Goal: Task Accomplishment & Management: Use online tool/utility

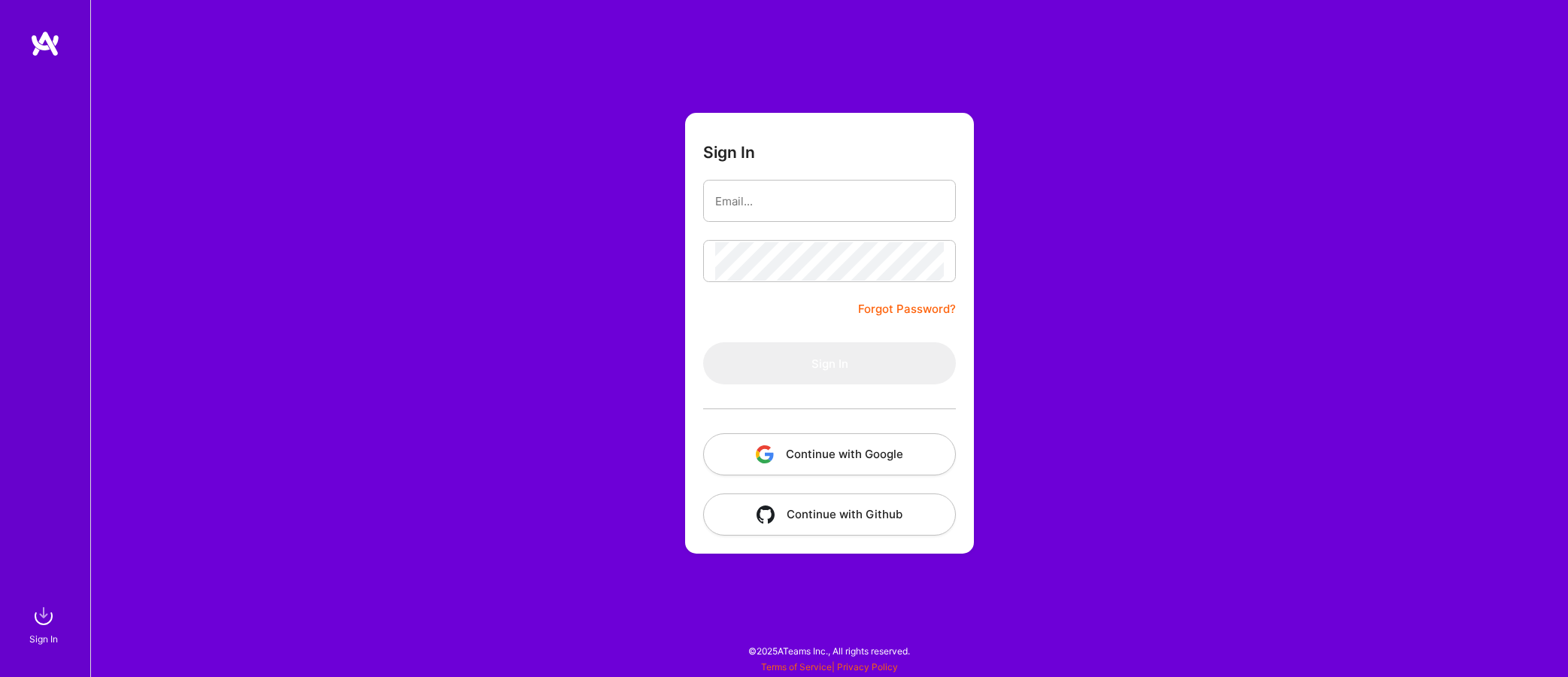
type input "[EMAIL_ADDRESS][DOMAIN_NAME]"
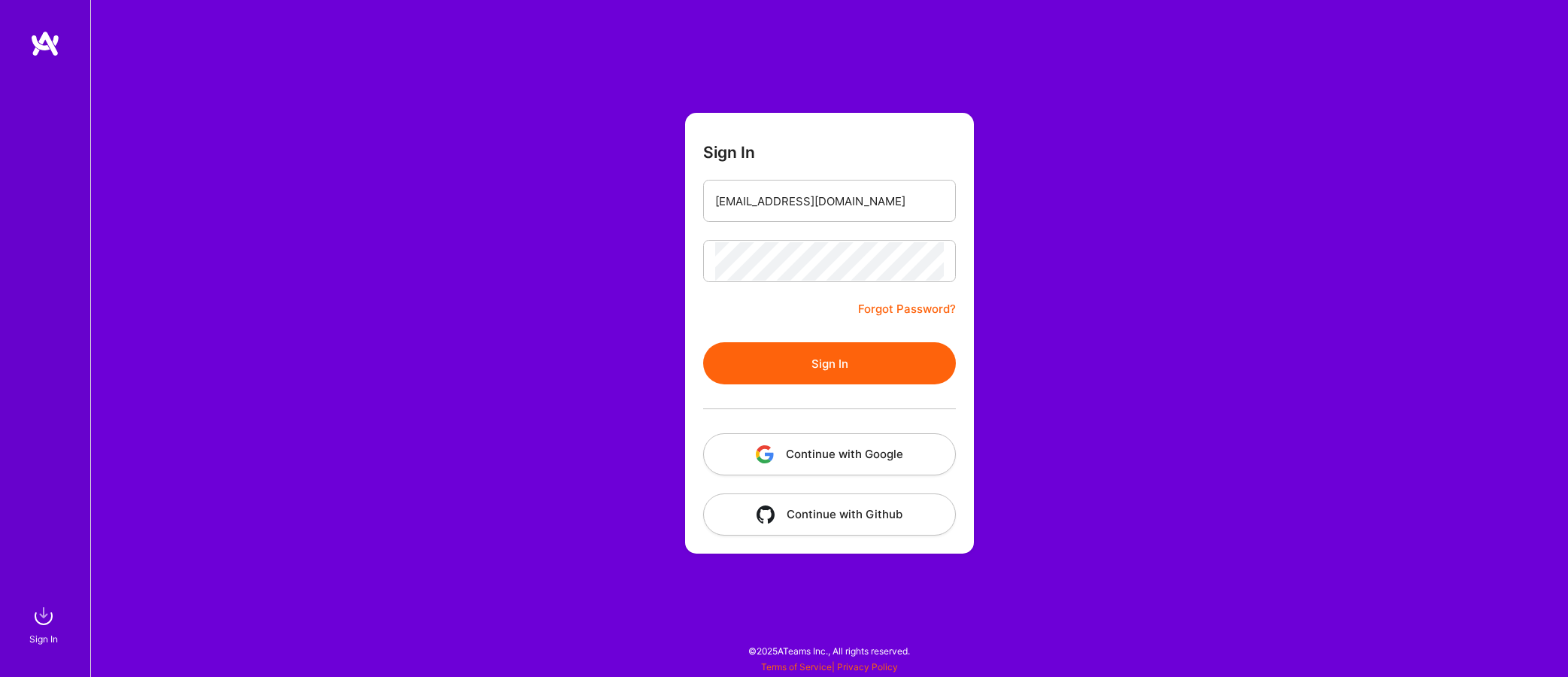
click at [851, 352] on button "Sign In" at bounding box center [830, 363] width 253 height 42
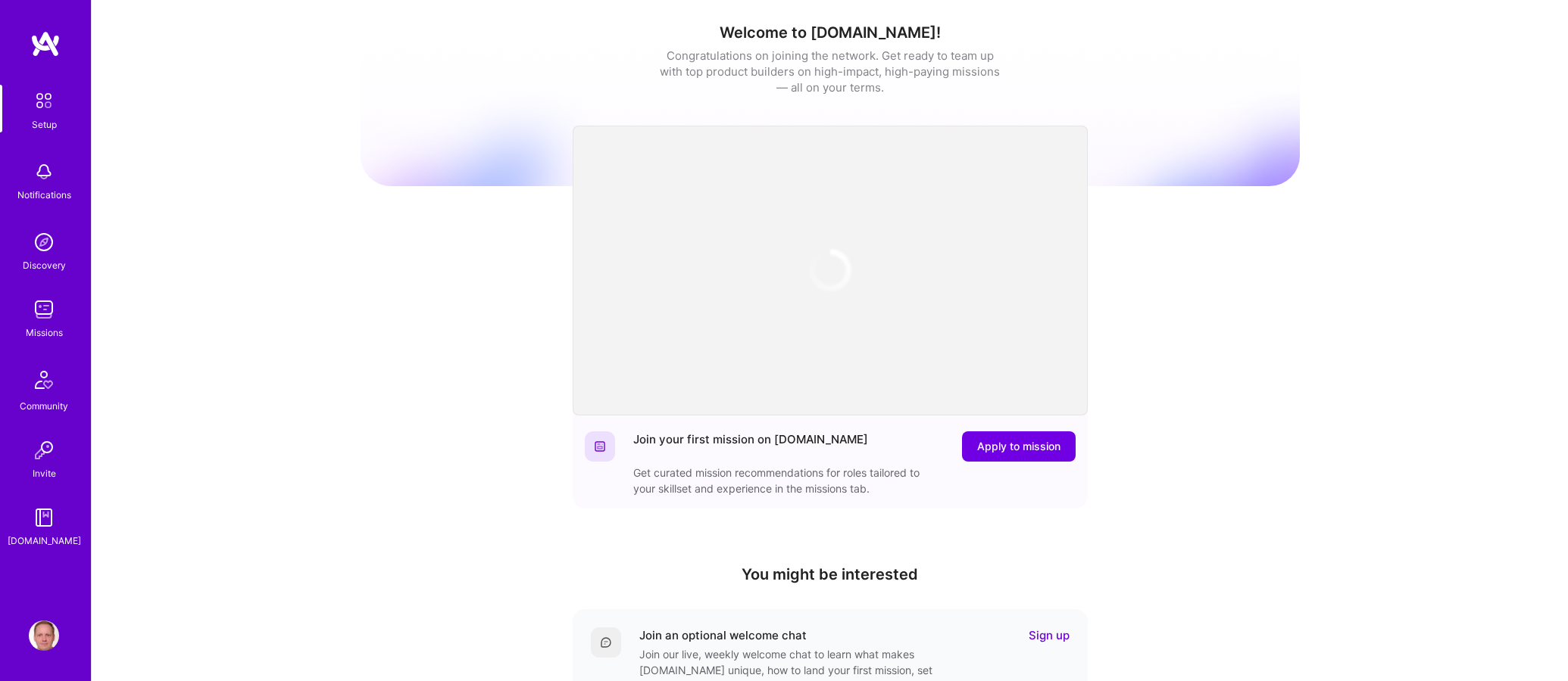
click at [58, 304] on img at bounding box center [43, 309] width 31 height 31
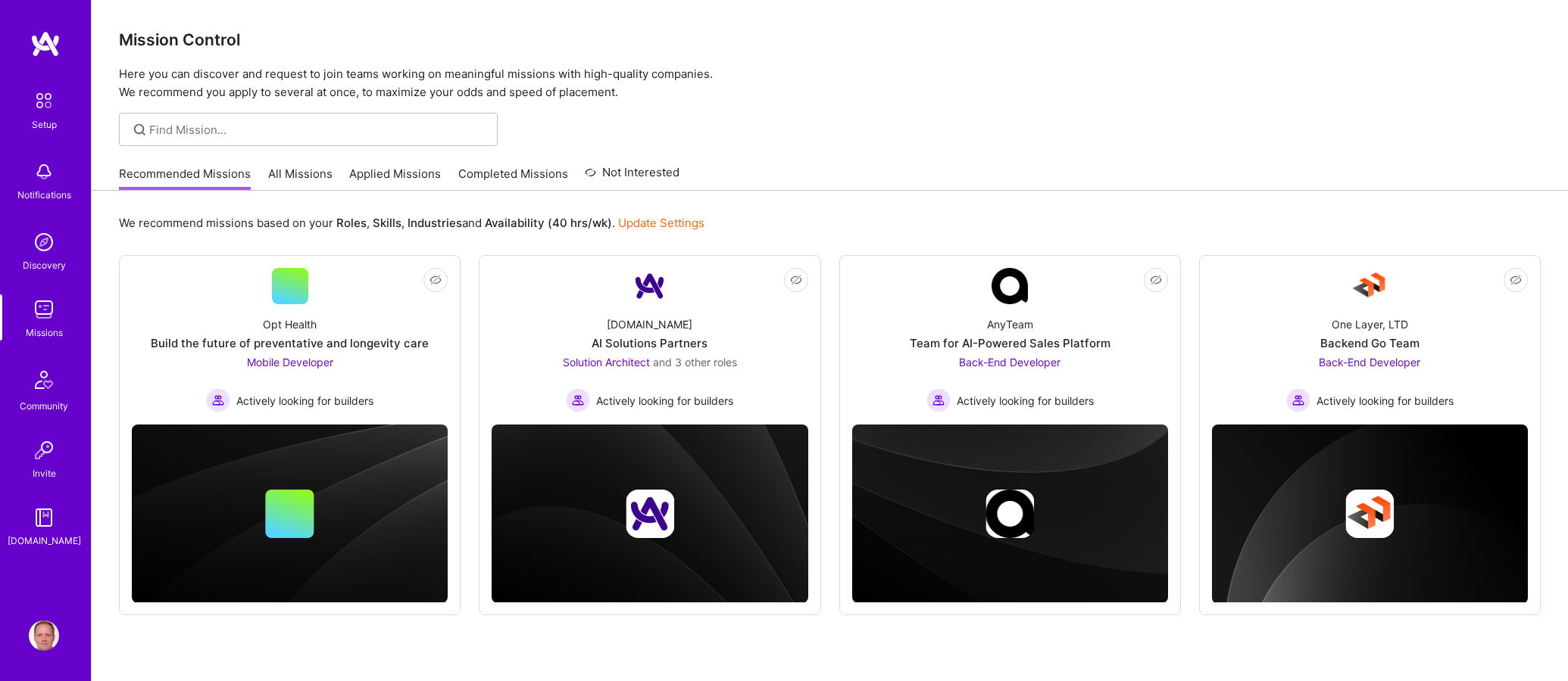
click at [387, 177] on link "Applied Missions" at bounding box center [394, 177] width 92 height 25
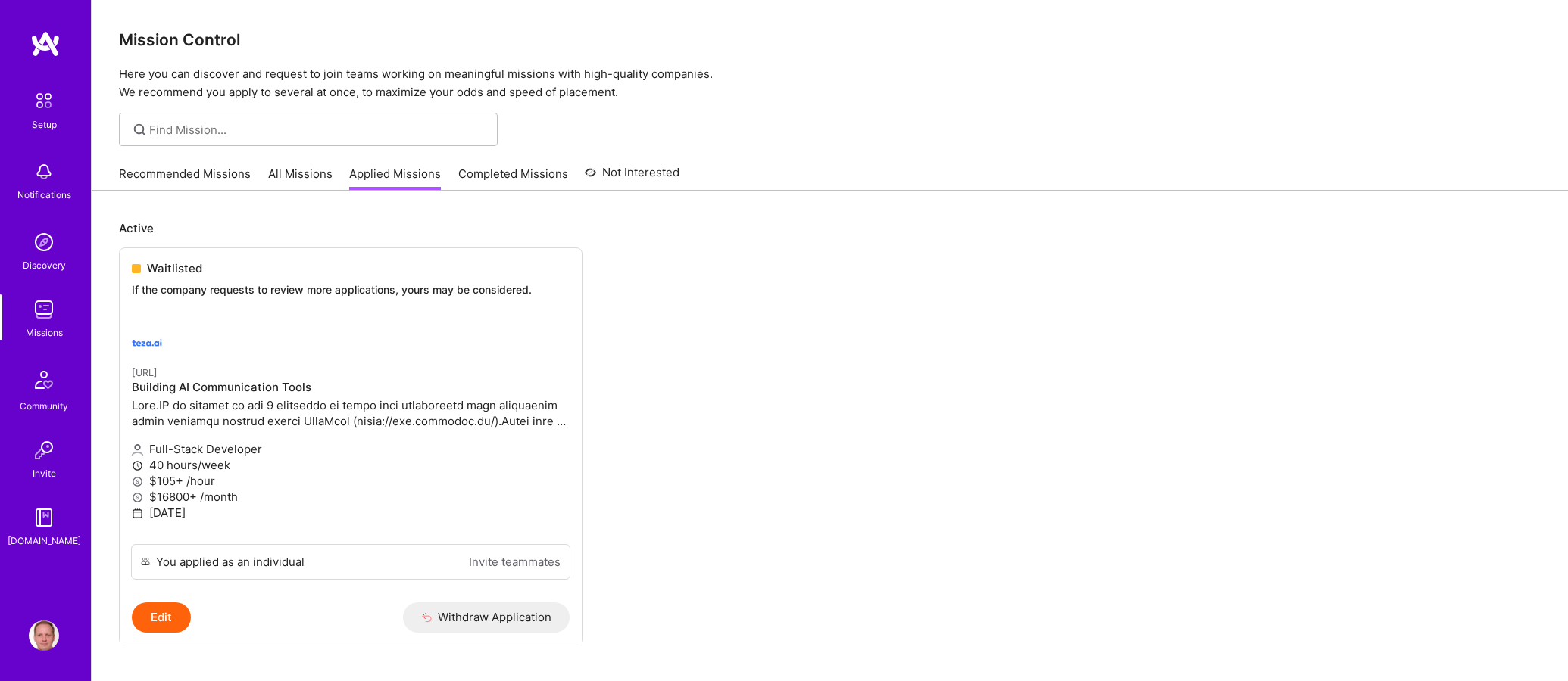
click at [215, 172] on link "Recommended Missions" at bounding box center [185, 177] width 132 height 25
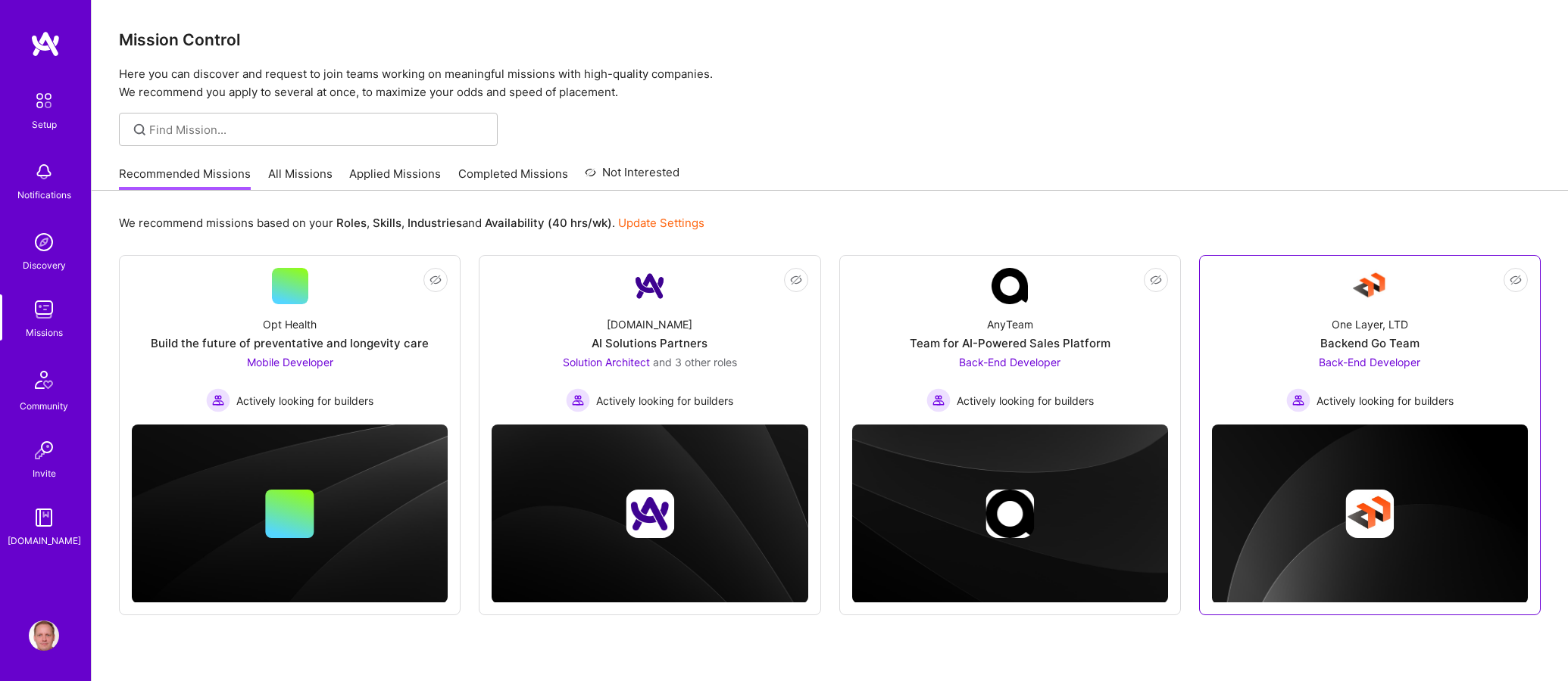
click at [1239, 295] on link "Not Interested One Layer, LTD Backend Go Team Back-End Developer Actively looki…" at bounding box center [1370, 340] width 316 height 145
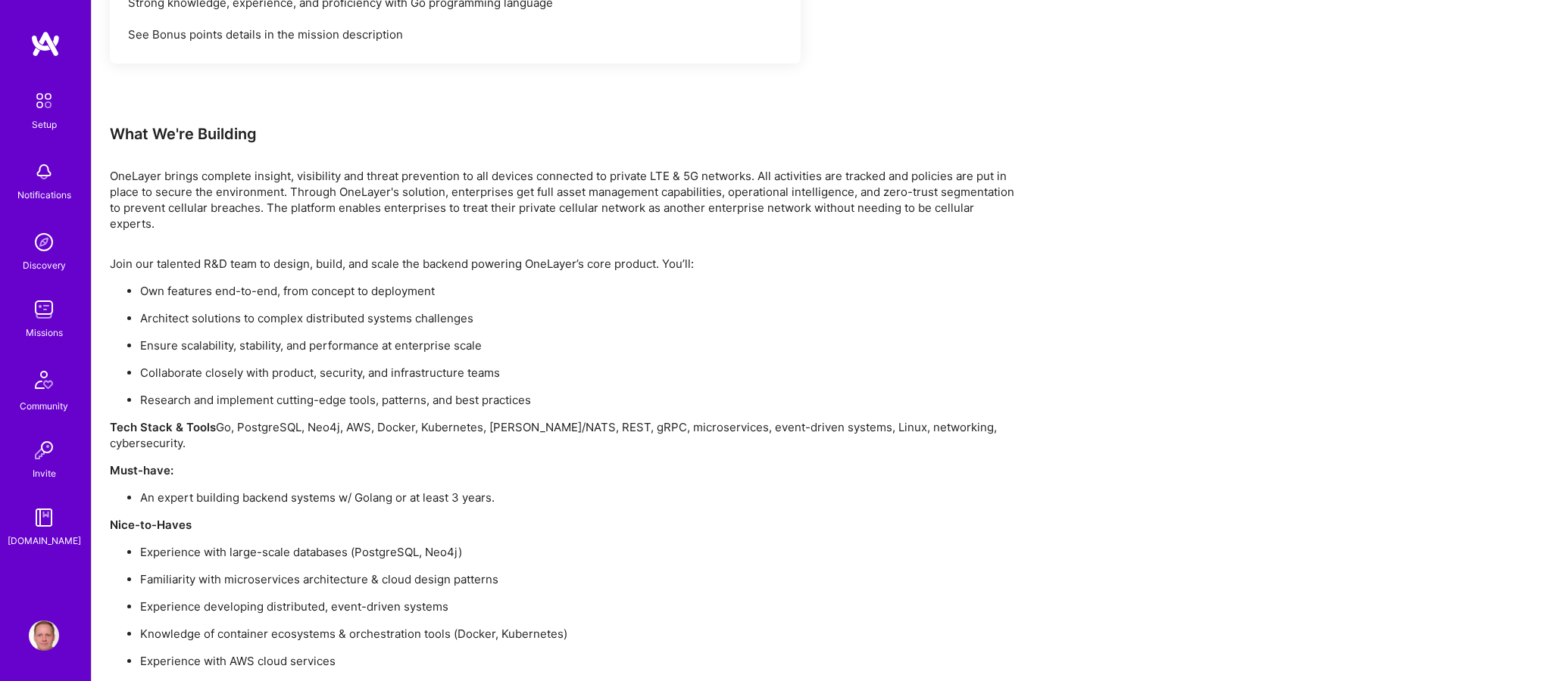
scroll to position [971, 0]
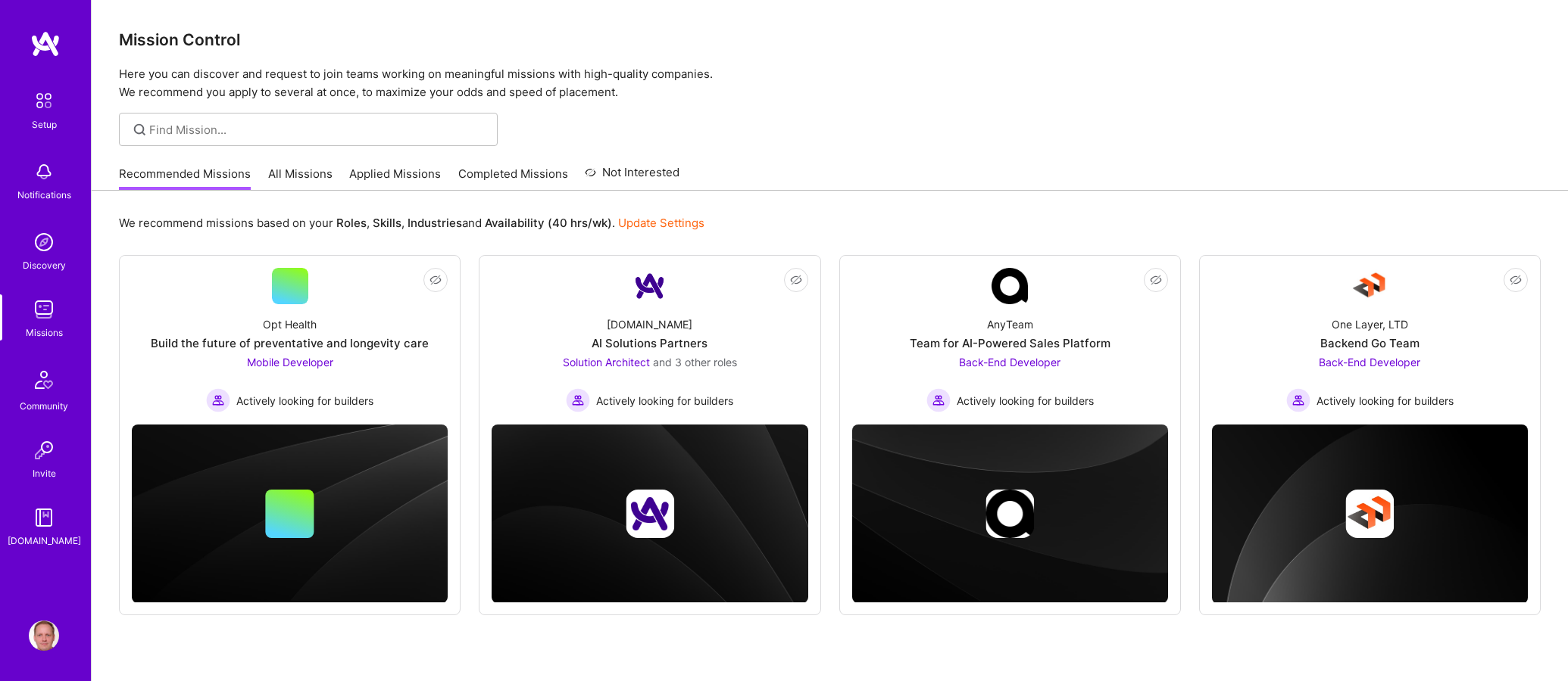
click at [308, 171] on link "All Missions" at bounding box center [300, 177] width 64 height 25
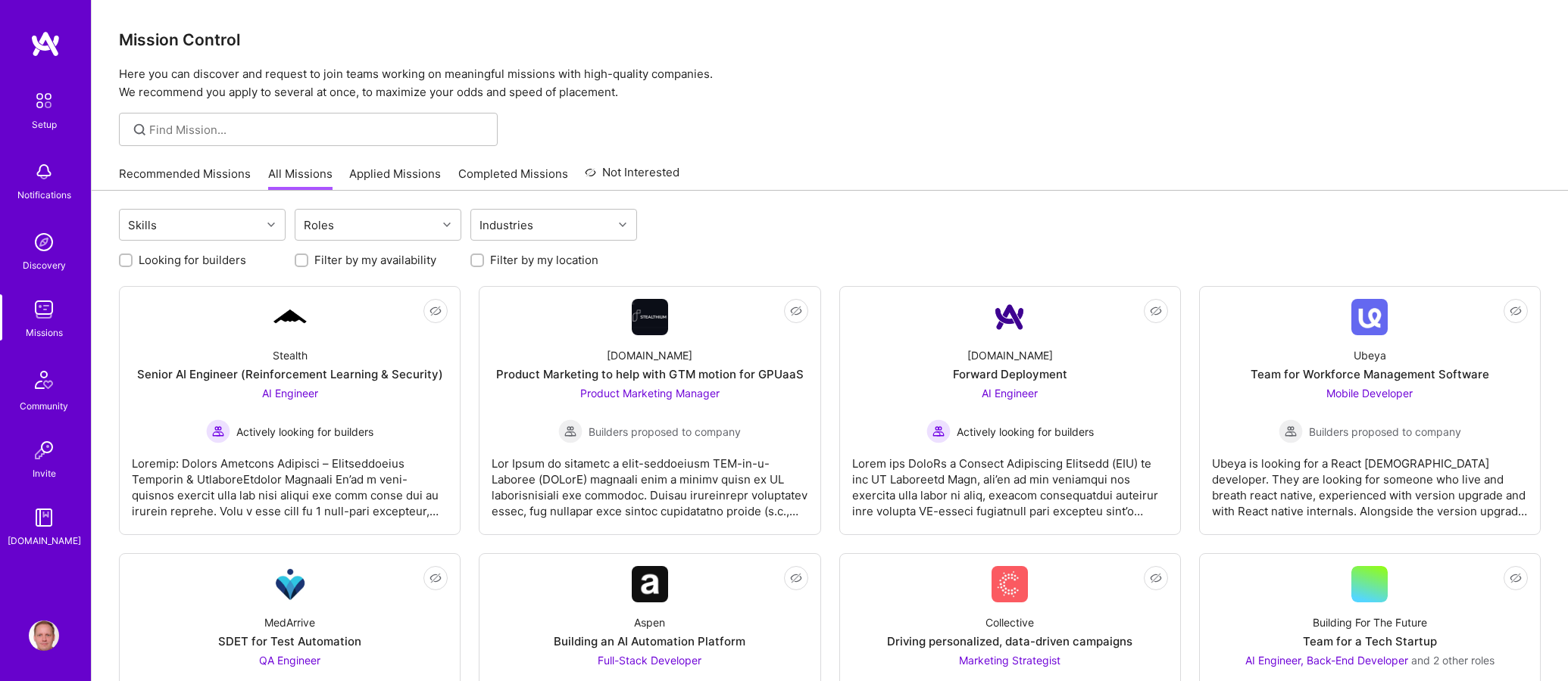
click at [197, 257] on label "Looking for builders" at bounding box center [192, 260] width 107 height 16
click at [132, 257] on input "Looking for builders" at bounding box center [127, 261] width 11 height 11
checkbox input "true"
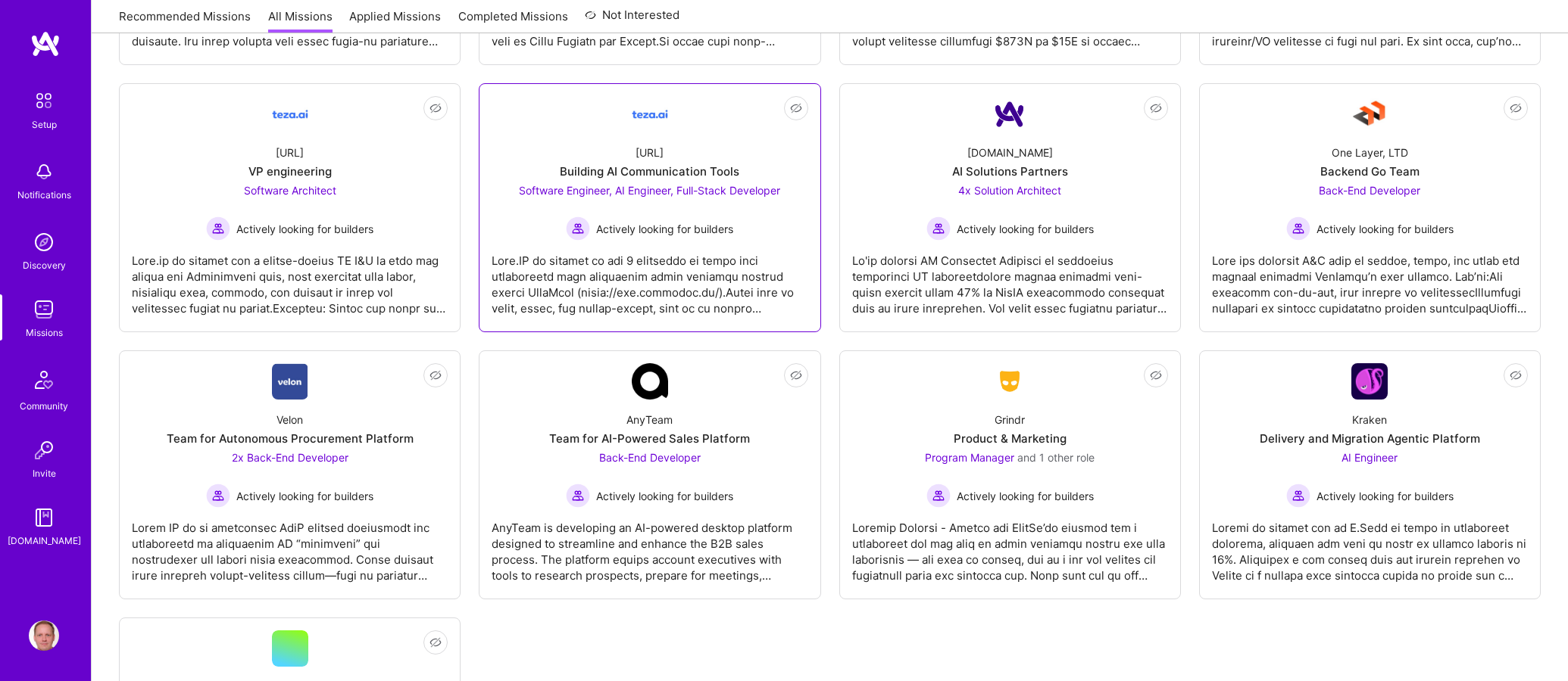
scroll to position [772, 0]
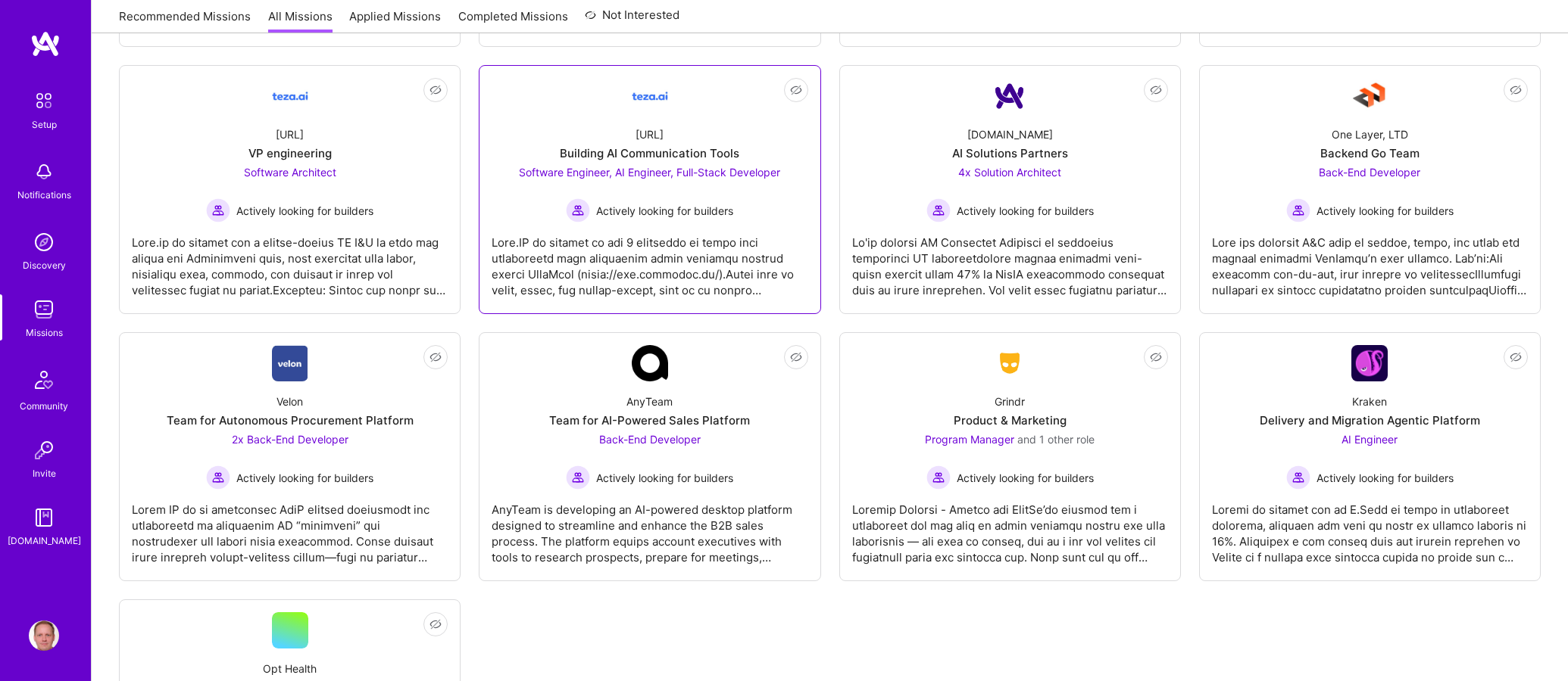
click at [742, 248] on div at bounding box center [649, 260] width 316 height 76
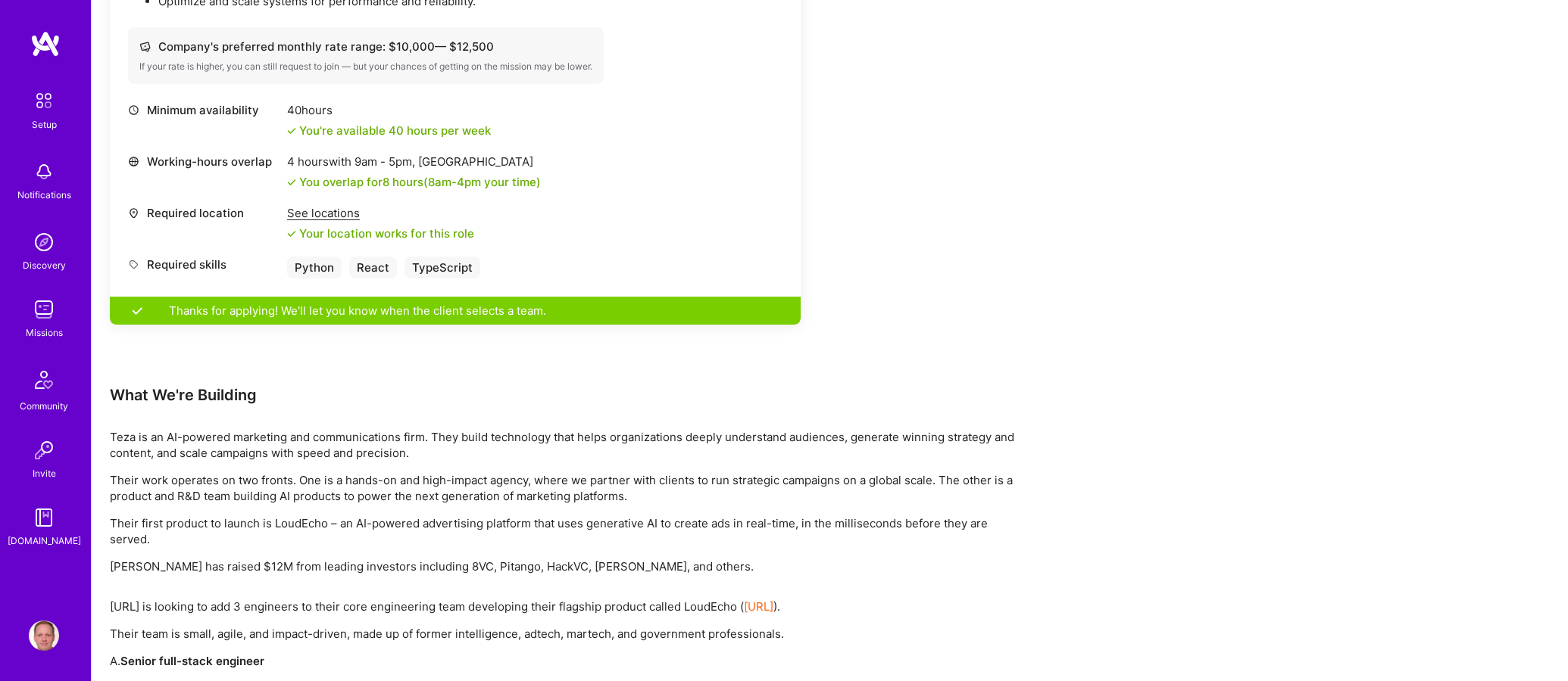
scroll to position [2031, 0]
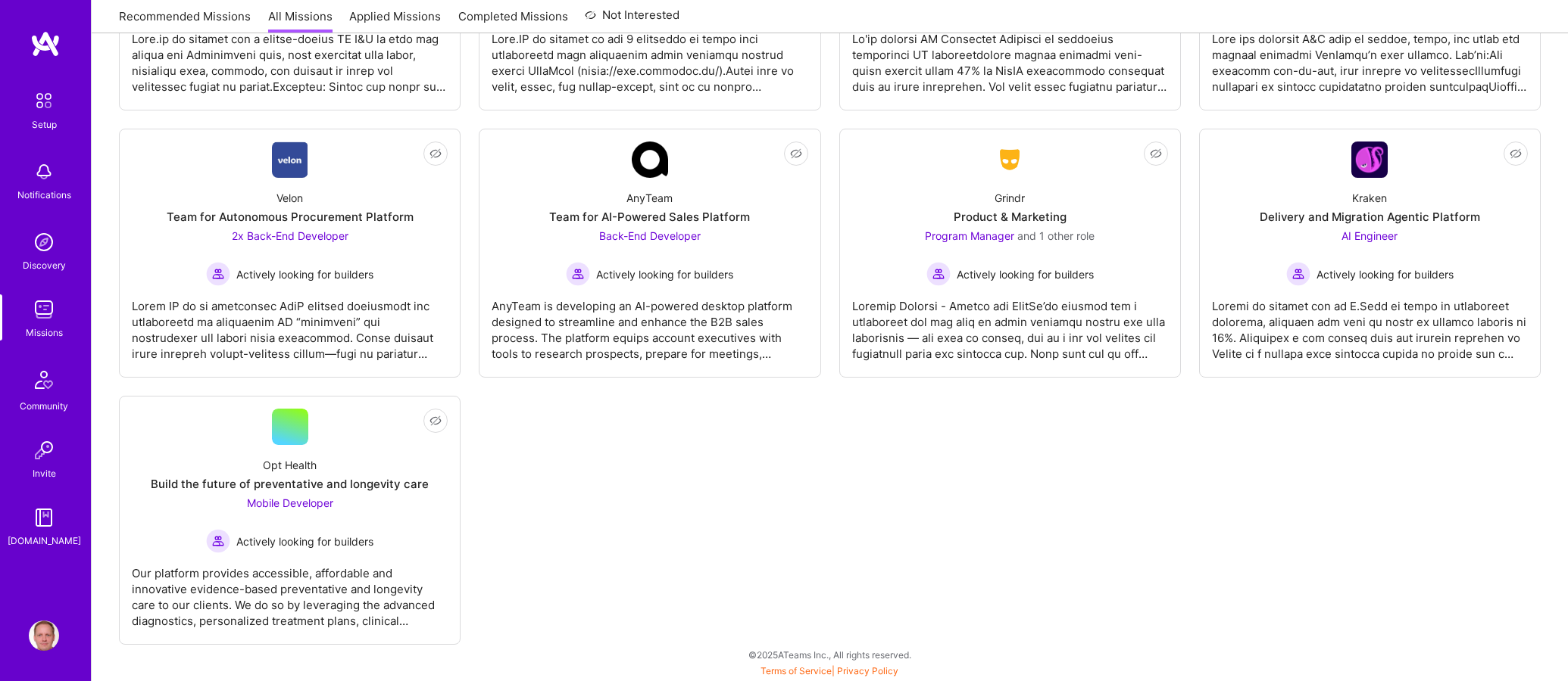
scroll to position [772, 0]
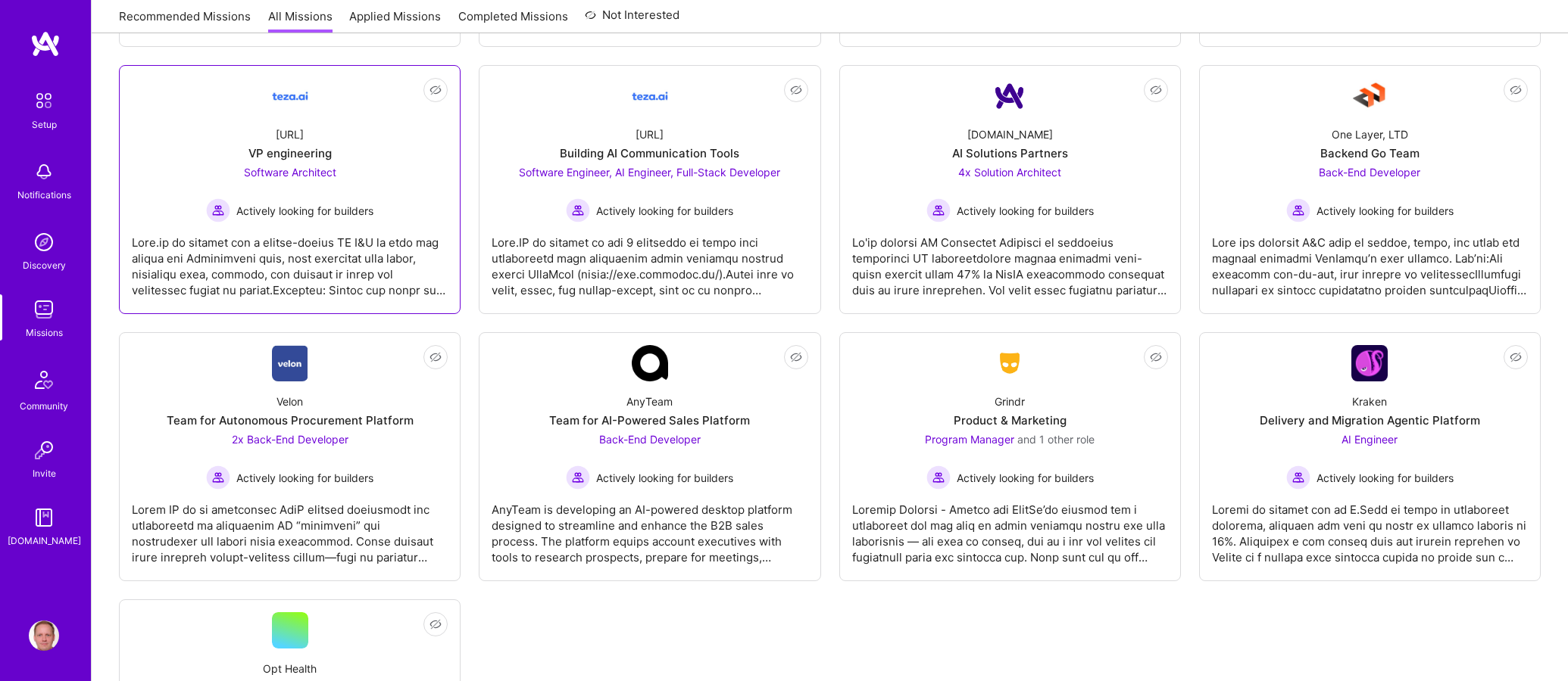
click at [317, 148] on div "VP engineering" at bounding box center [290, 153] width 83 height 16
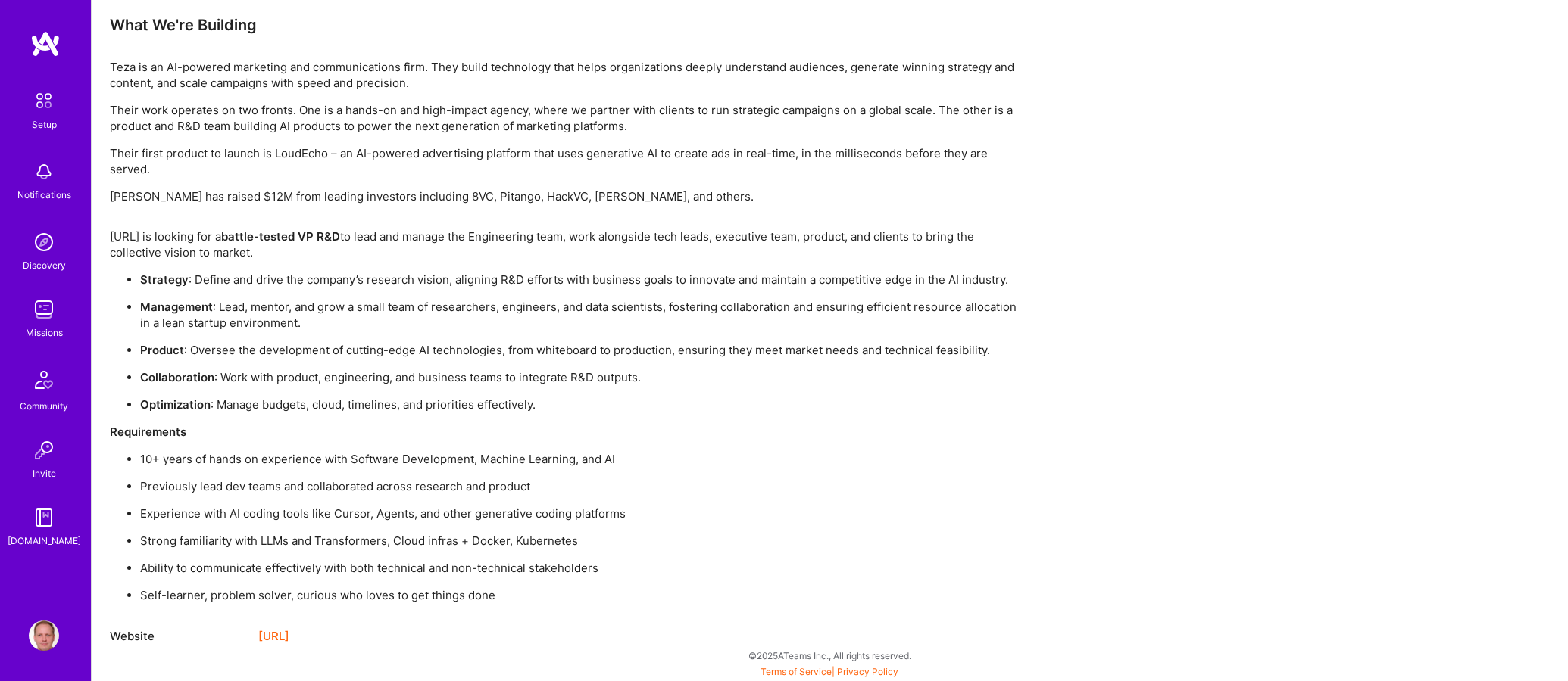
scroll to position [1040, 0]
